Goal: Task Accomplishment & Management: Manage account settings

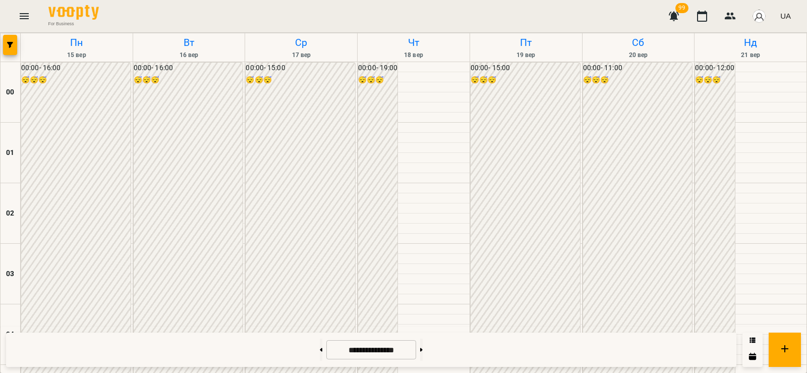
scroll to position [835, 0]
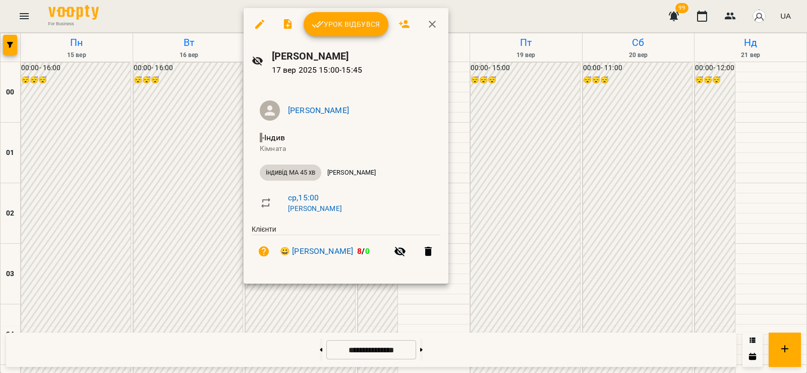
click at [189, 166] on div at bounding box center [403, 186] width 807 height 373
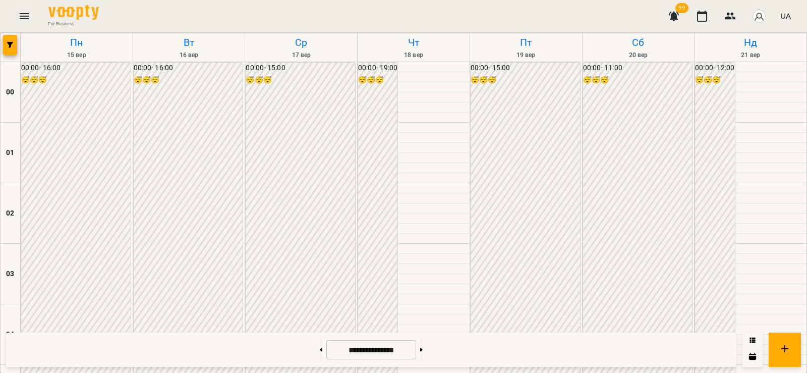
scroll to position [1188, 0]
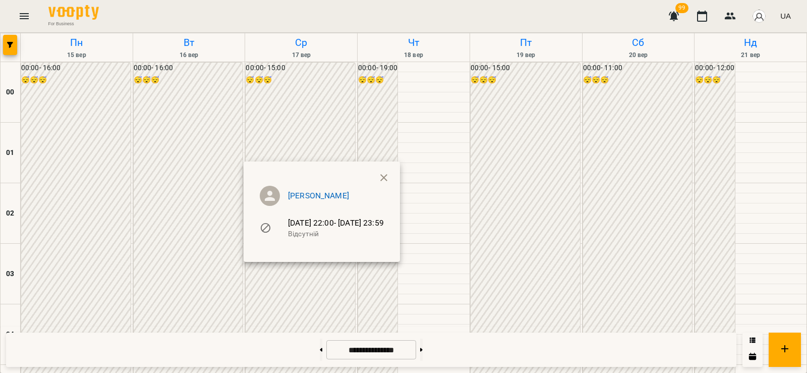
click at [210, 290] on div at bounding box center [403, 186] width 807 height 373
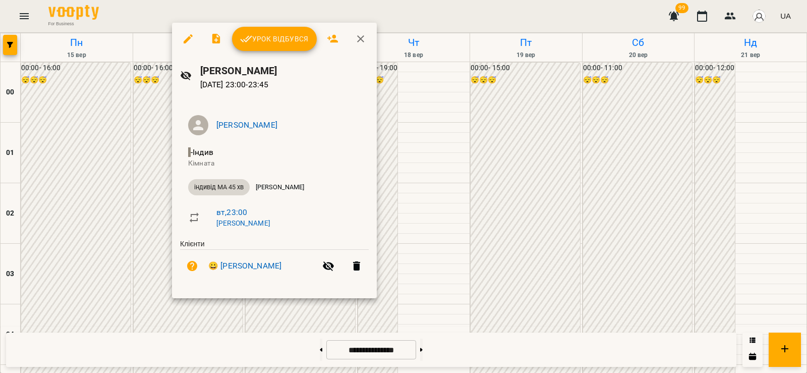
click at [266, 34] on span "Урок відбувся" at bounding box center [274, 39] width 69 height 12
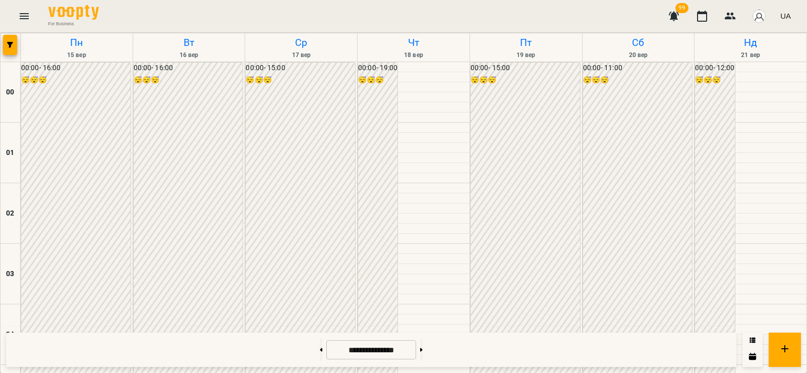
scroll to position [1188, 0]
